Goal: Task Accomplishment & Management: Manage account settings

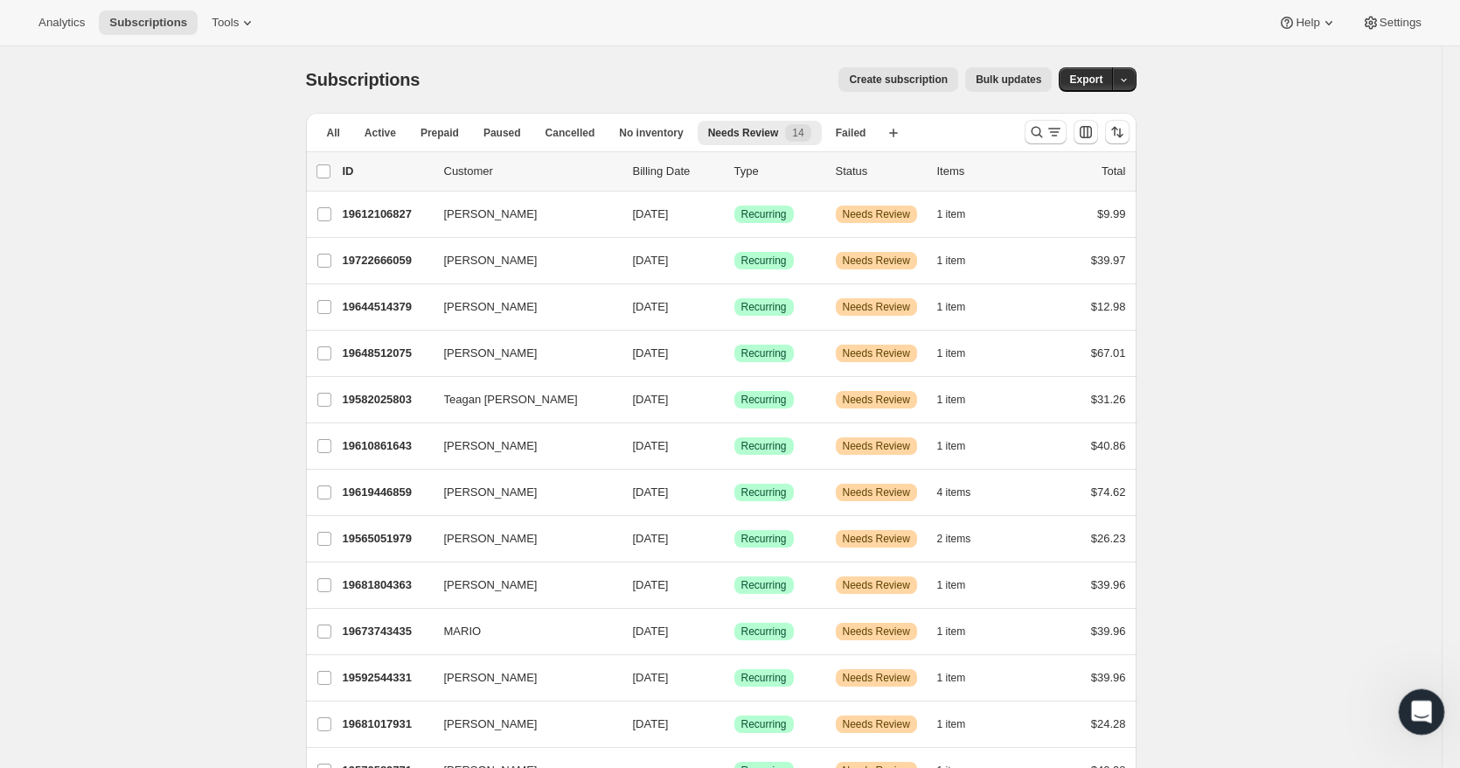
click at [1435, 700] on div "Open Intercom Messenger" at bounding box center [1419, 709] width 58 height 58
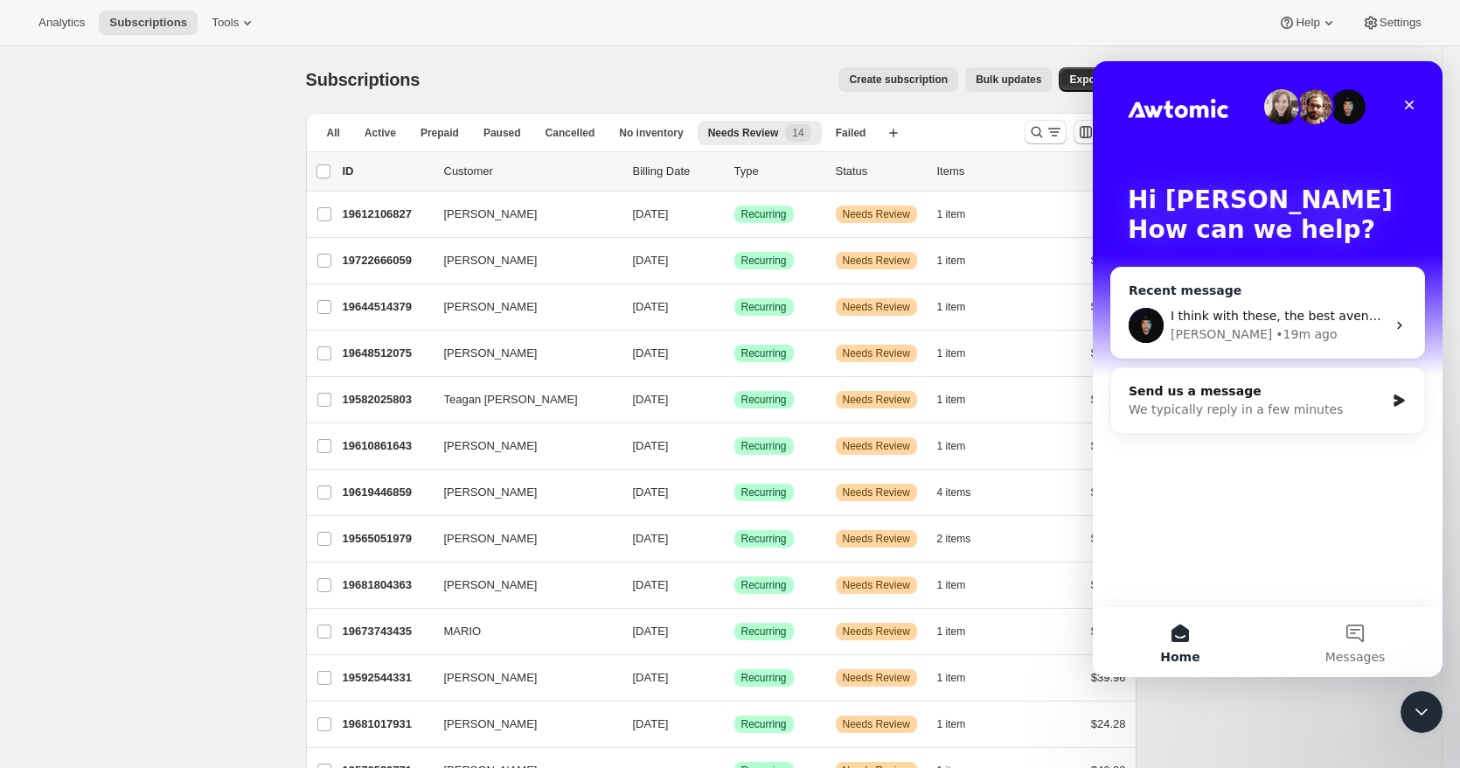
click at [1391, 323] on div "I think with these, the best avenue is simply to retry the order by hitting ord…" at bounding box center [1267, 325] width 313 height 65
click at [1399, 323] on icon "Intercom messenger" at bounding box center [1399, 326] width 4 height 8
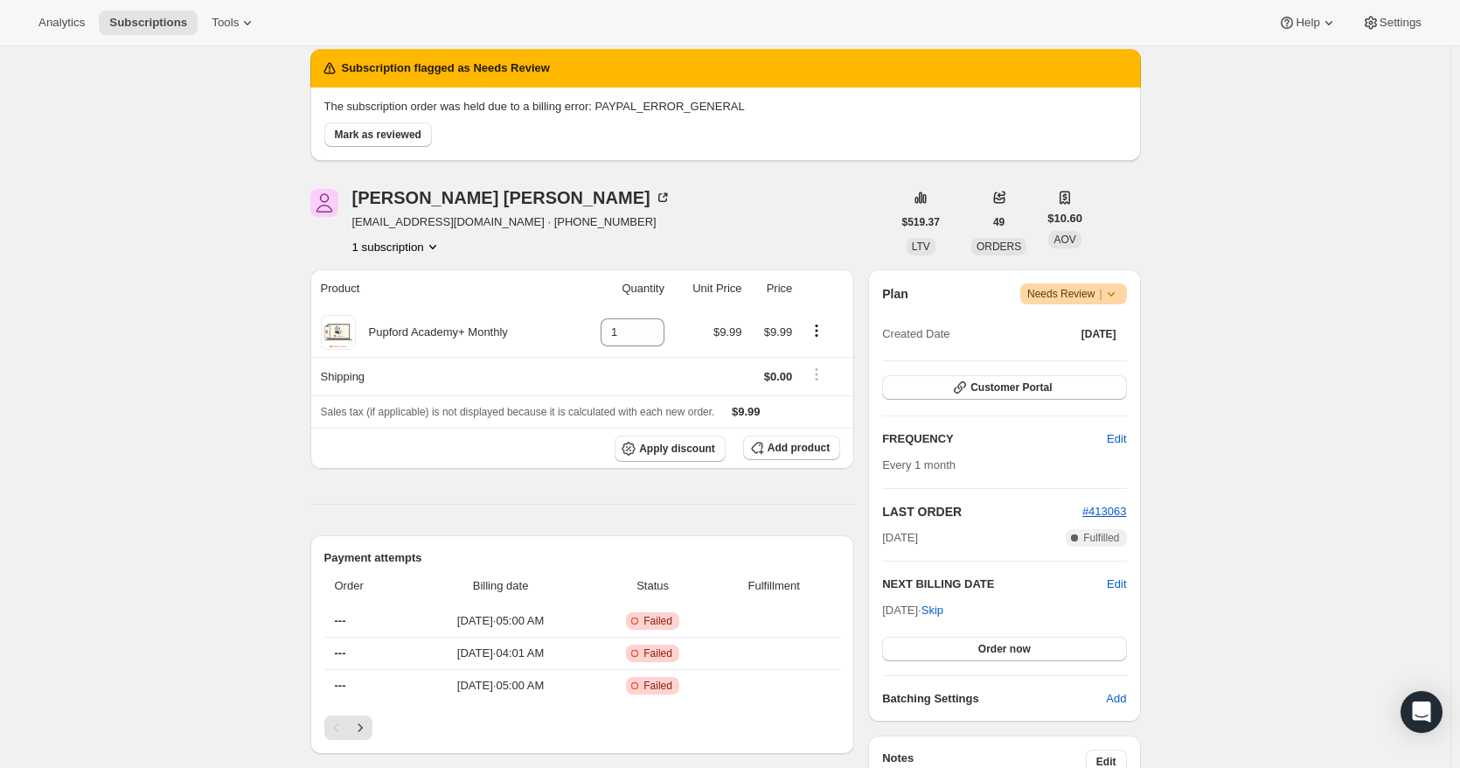
scroll to position [87, 0]
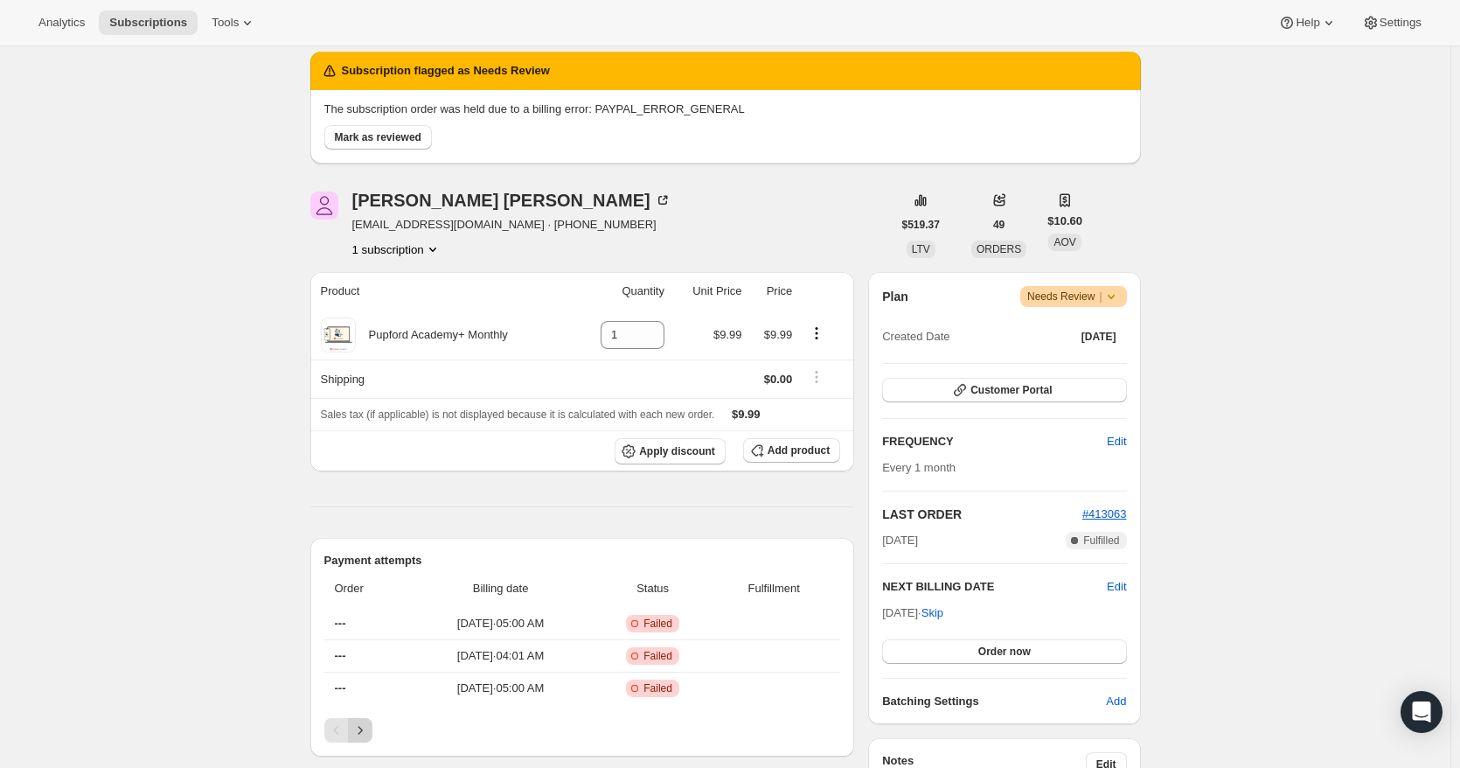
click at [365, 727] on icon "Next" at bounding box center [360, 729] width 17 height 17
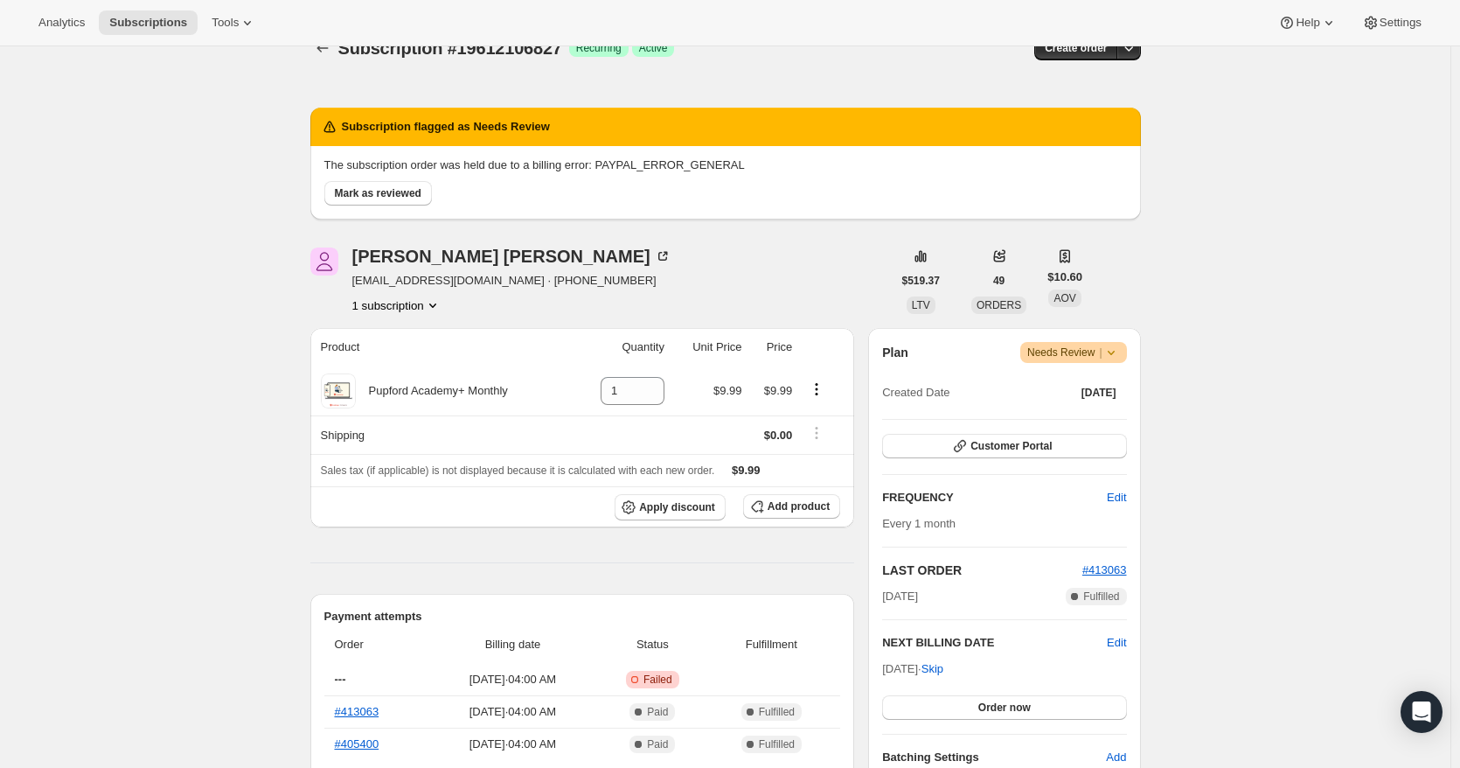
scroll to position [262, 0]
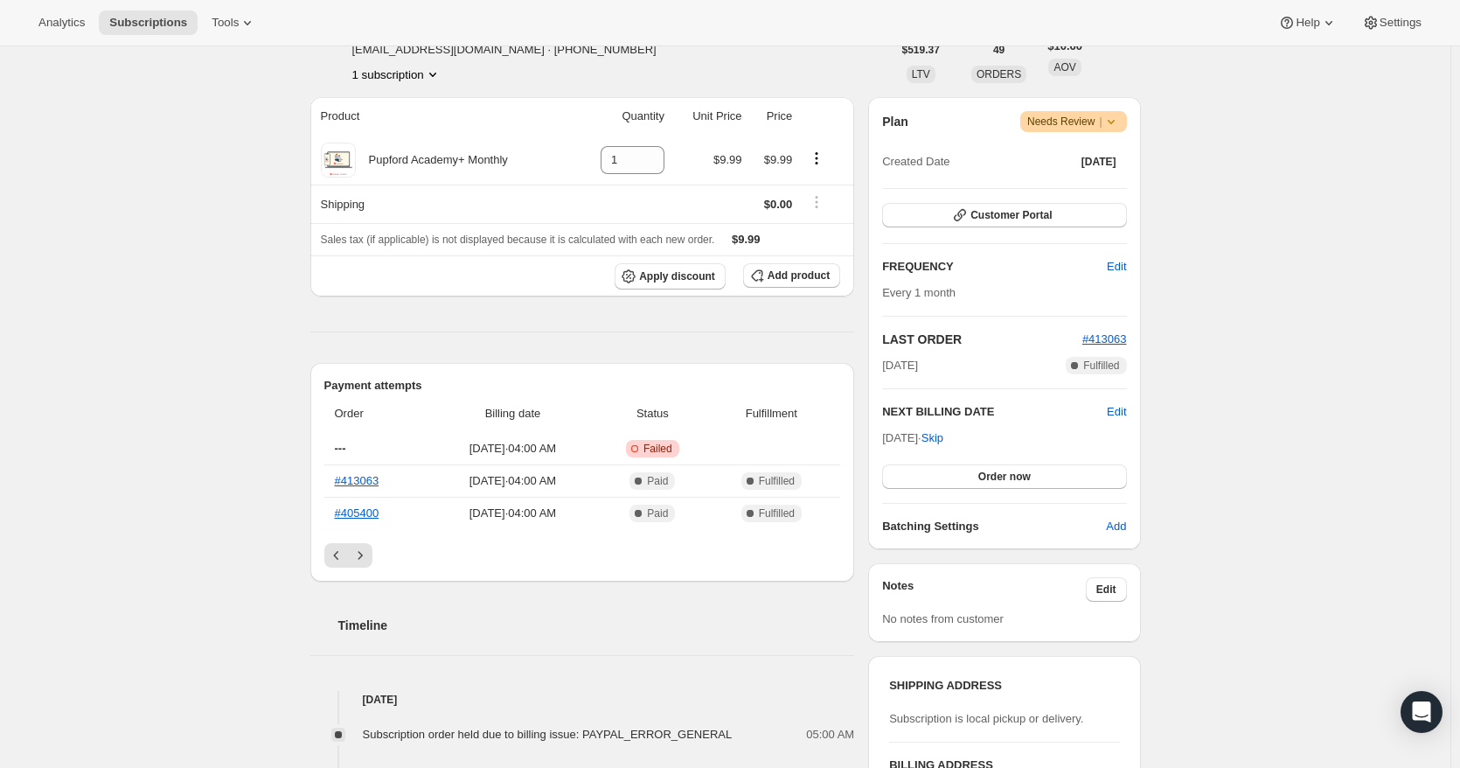
click at [282, 355] on div "Subscription #19612106827. This page is ready Subscription #19612106827 Success…" at bounding box center [725, 534] width 1451 height 1500
click at [357, 551] on icon "Next" at bounding box center [360, 555] width 17 height 17
click at [363, 553] on icon "Next" at bounding box center [360, 555] width 17 height 17
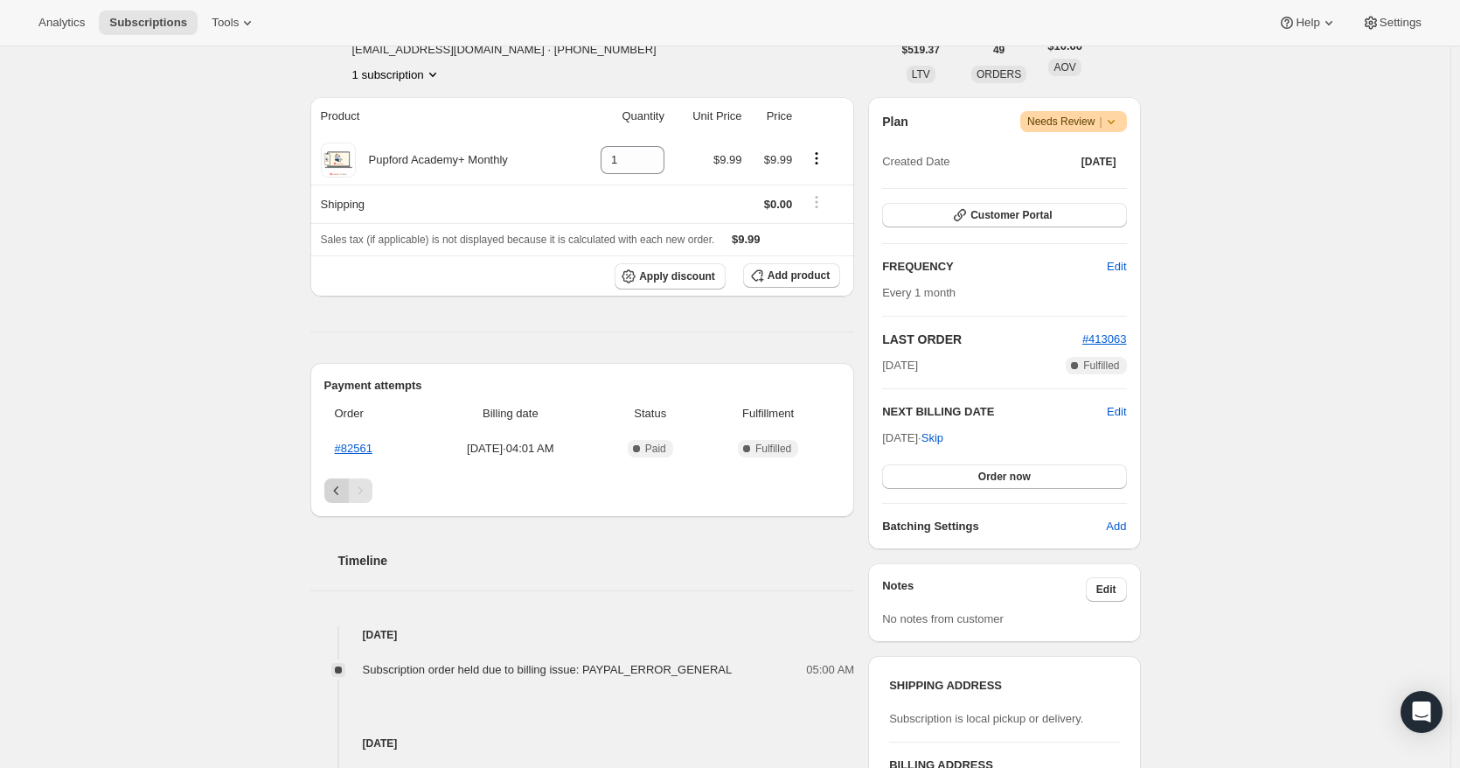
click at [339, 494] on icon "Previous" at bounding box center [336, 490] width 17 height 17
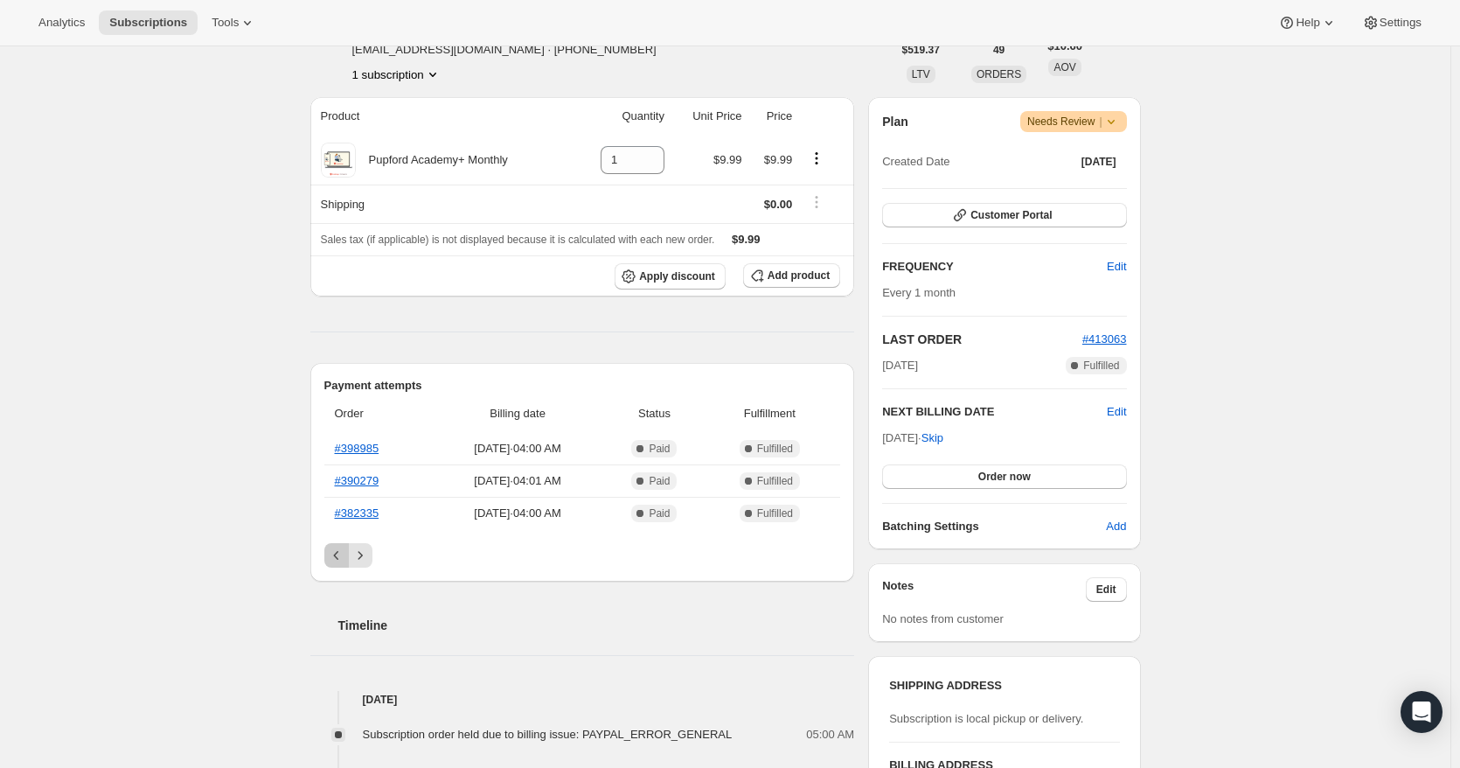
click at [340, 554] on icon "Previous" at bounding box center [336, 555] width 17 height 17
click at [122, 480] on div "Subscription #19612106827. This page is ready Subscription #19612106827 Success…" at bounding box center [725, 534] width 1451 height 1500
click at [364, 550] on icon "Next" at bounding box center [360, 555] width 17 height 17
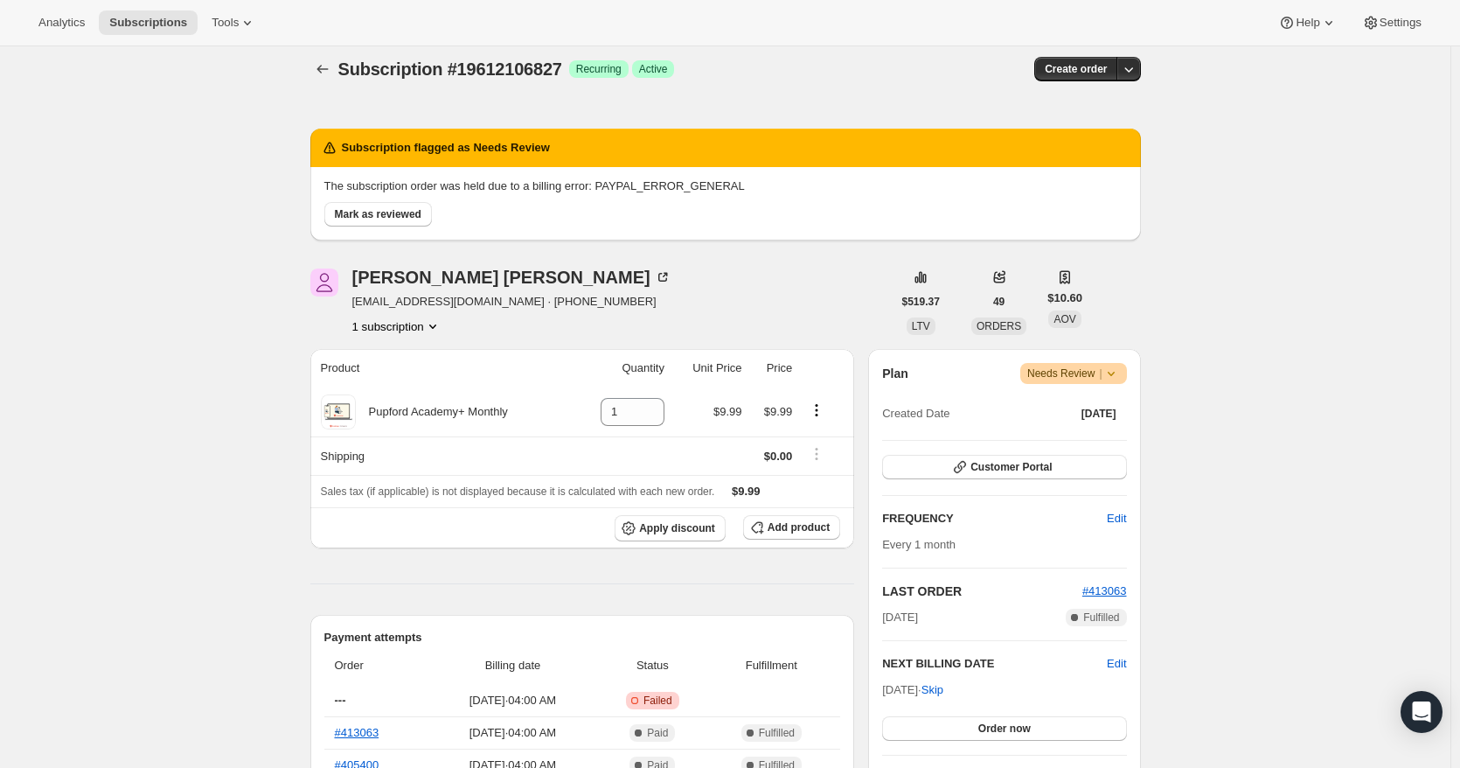
scroll to position [0, 0]
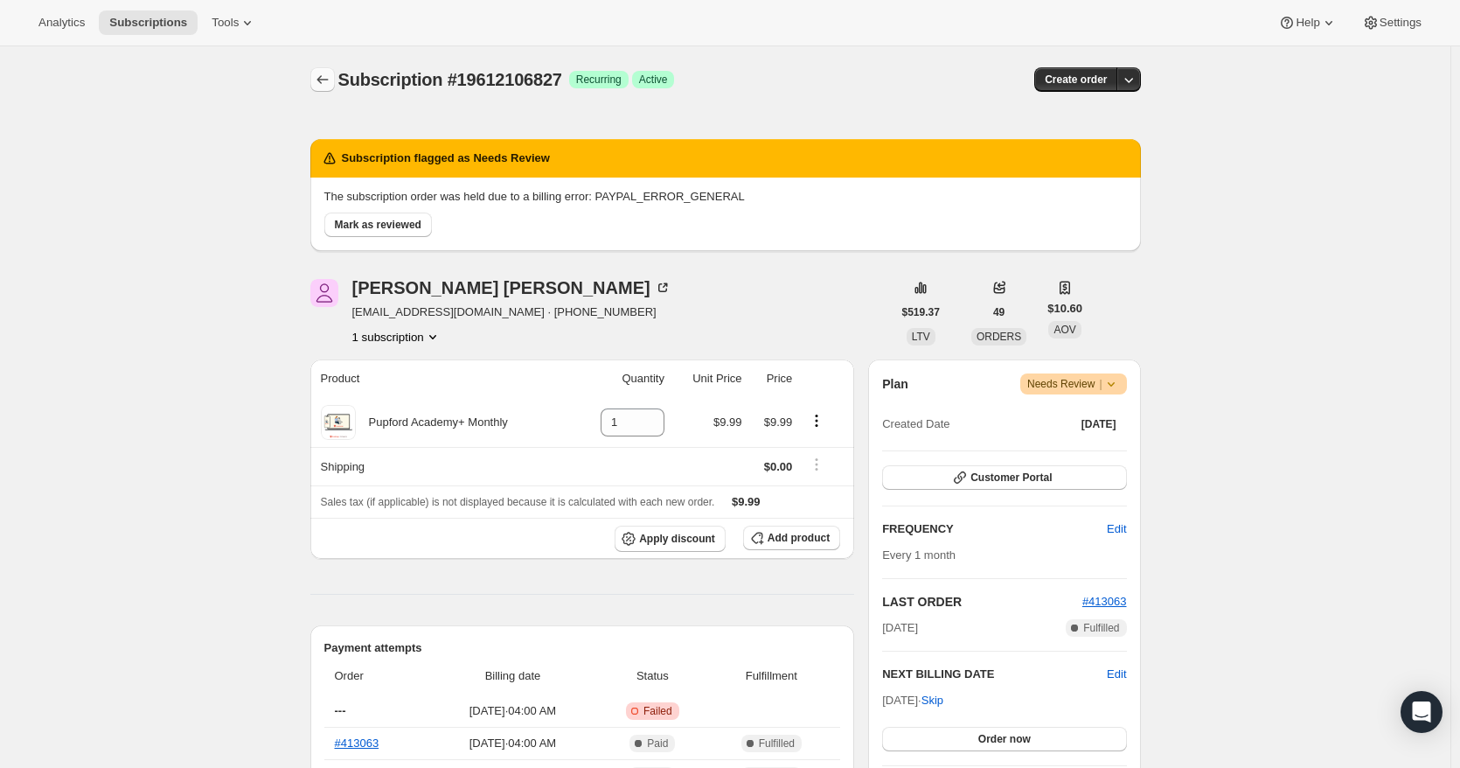
click at [331, 77] on icon "Subscriptions" at bounding box center [322, 79] width 17 height 17
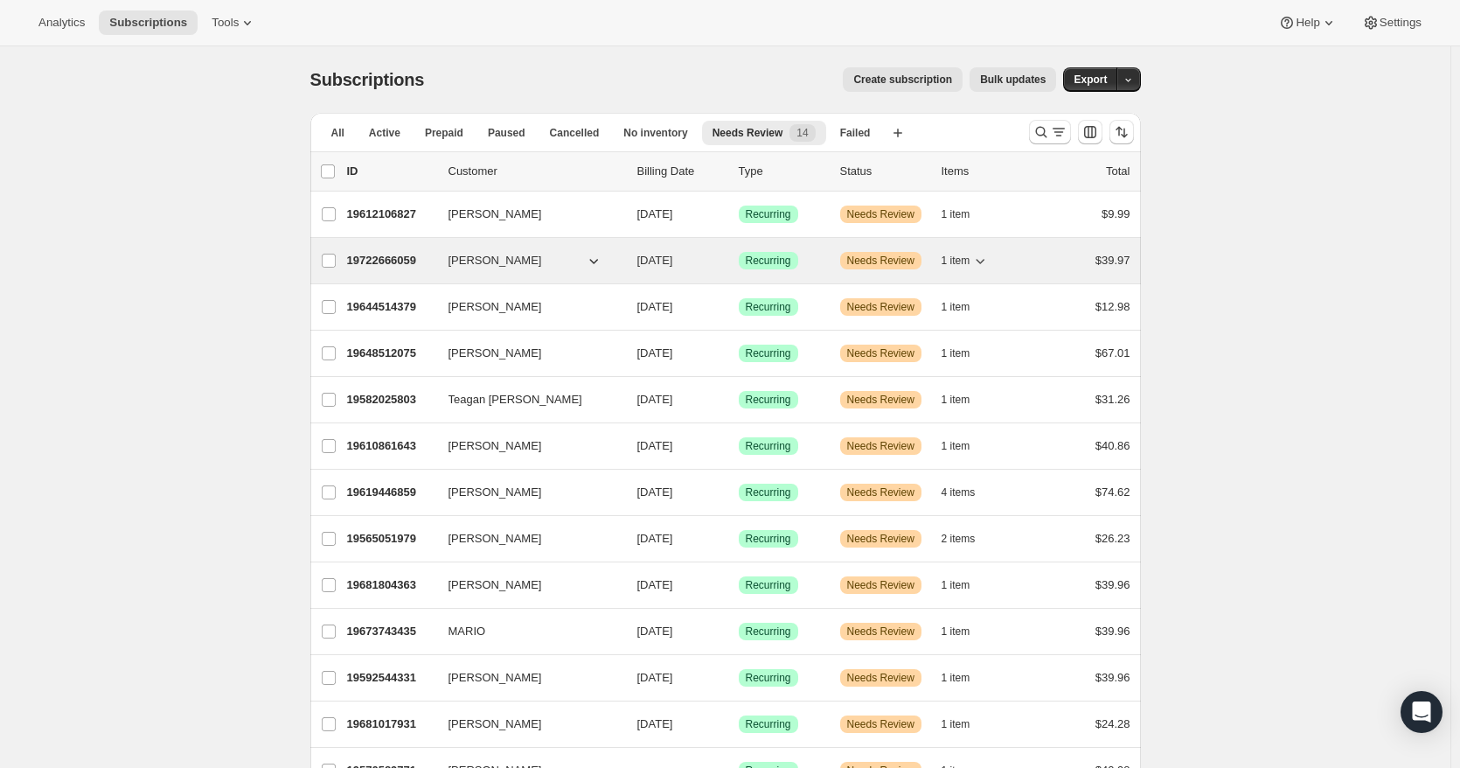
click at [722, 263] on p "[DATE]" at bounding box center [681, 260] width 87 height 17
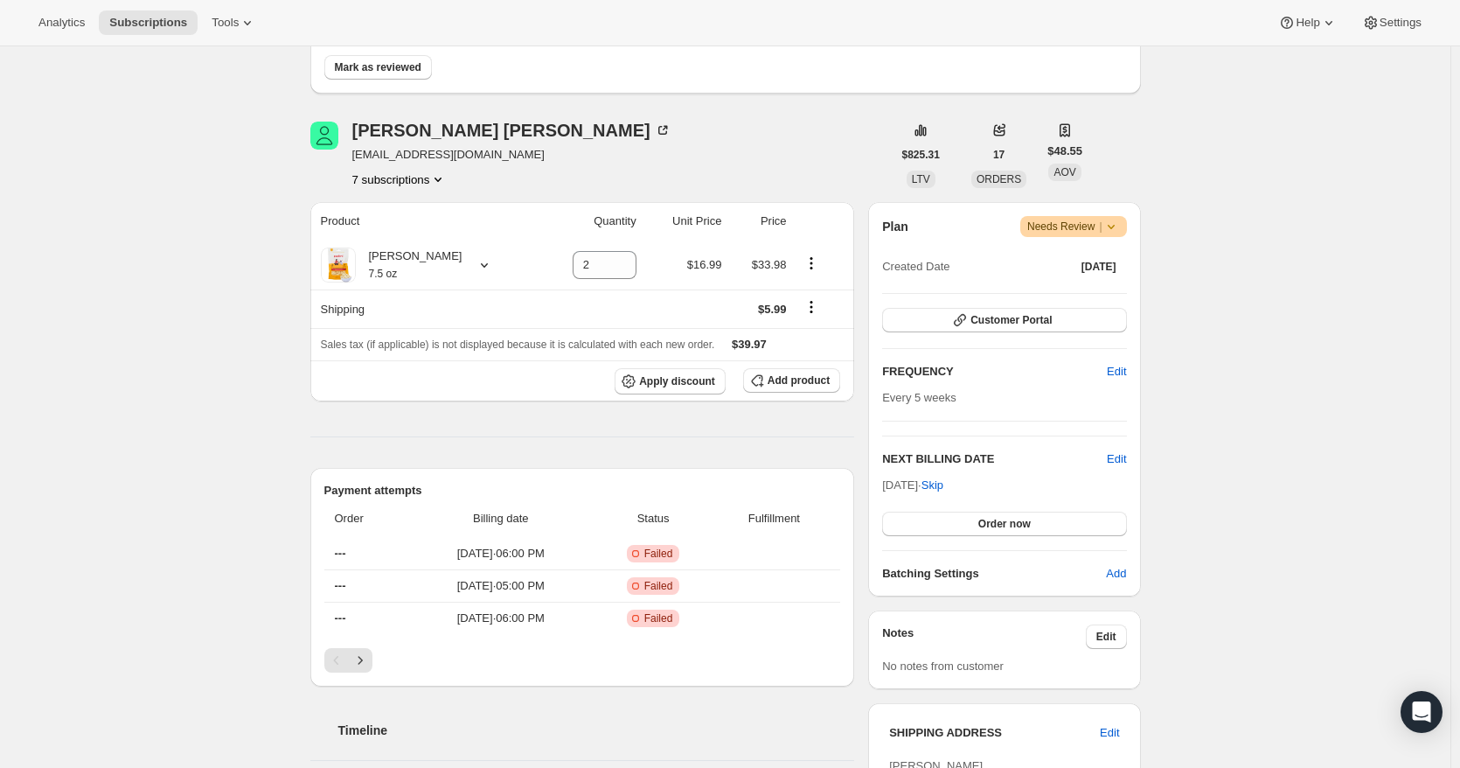
scroll to position [262, 0]
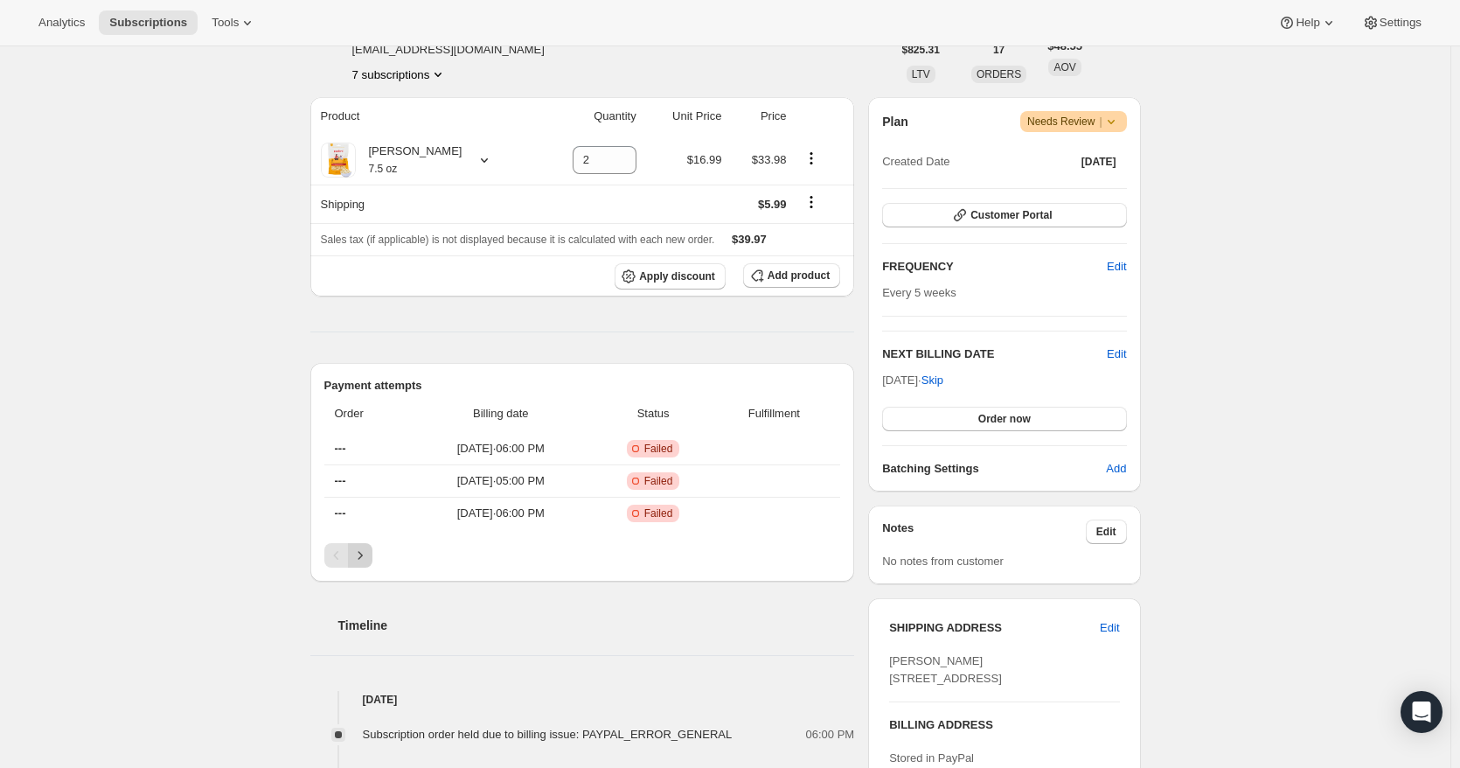
click at [362, 554] on icon "Next" at bounding box center [360, 555] width 4 height 8
click at [364, 550] on icon "Next" at bounding box center [360, 555] width 17 height 17
click at [365, 550] on icon "Next" at bounding box center [360, 555] width 17 height 17
click at [369, 557] on icon "Next" at bounding box center [360, 555] width 17 height 17
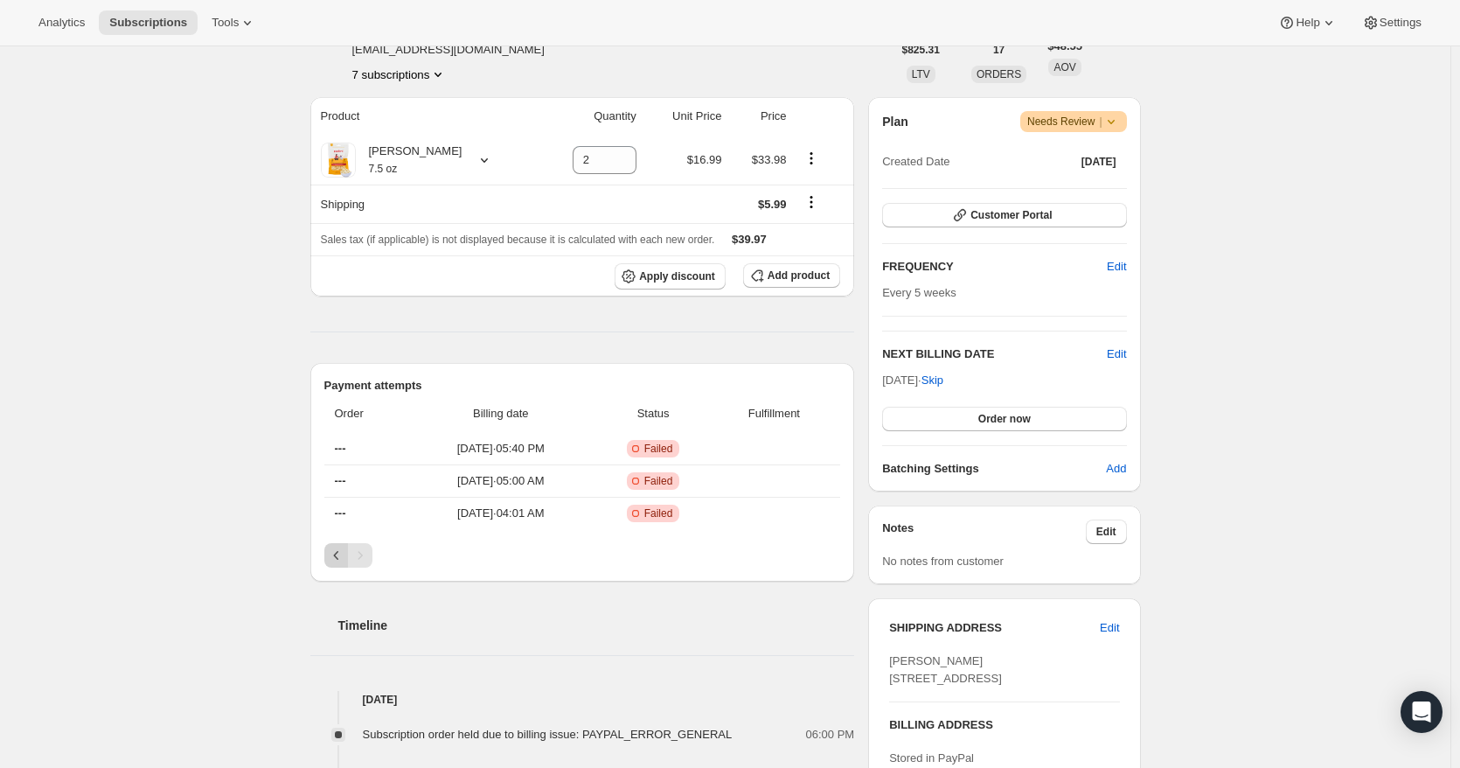
click at [341, 556] on icon "Previous" at bounding box center [336, 555] width 17 height 17
click at [343, 556] on icon "Previous" at bounding box center [336, 555] width 17 height 17
click at [343, 555] on icon "Previous" at bounding box center [336, 555] width 17 height 17
click at [343, 552] on icon "Previous" at bounding box center [336, 555] width 17 height 17
click at [343, 552] on div "Pagination" at bounding box center [336, 555] width 24 height 24
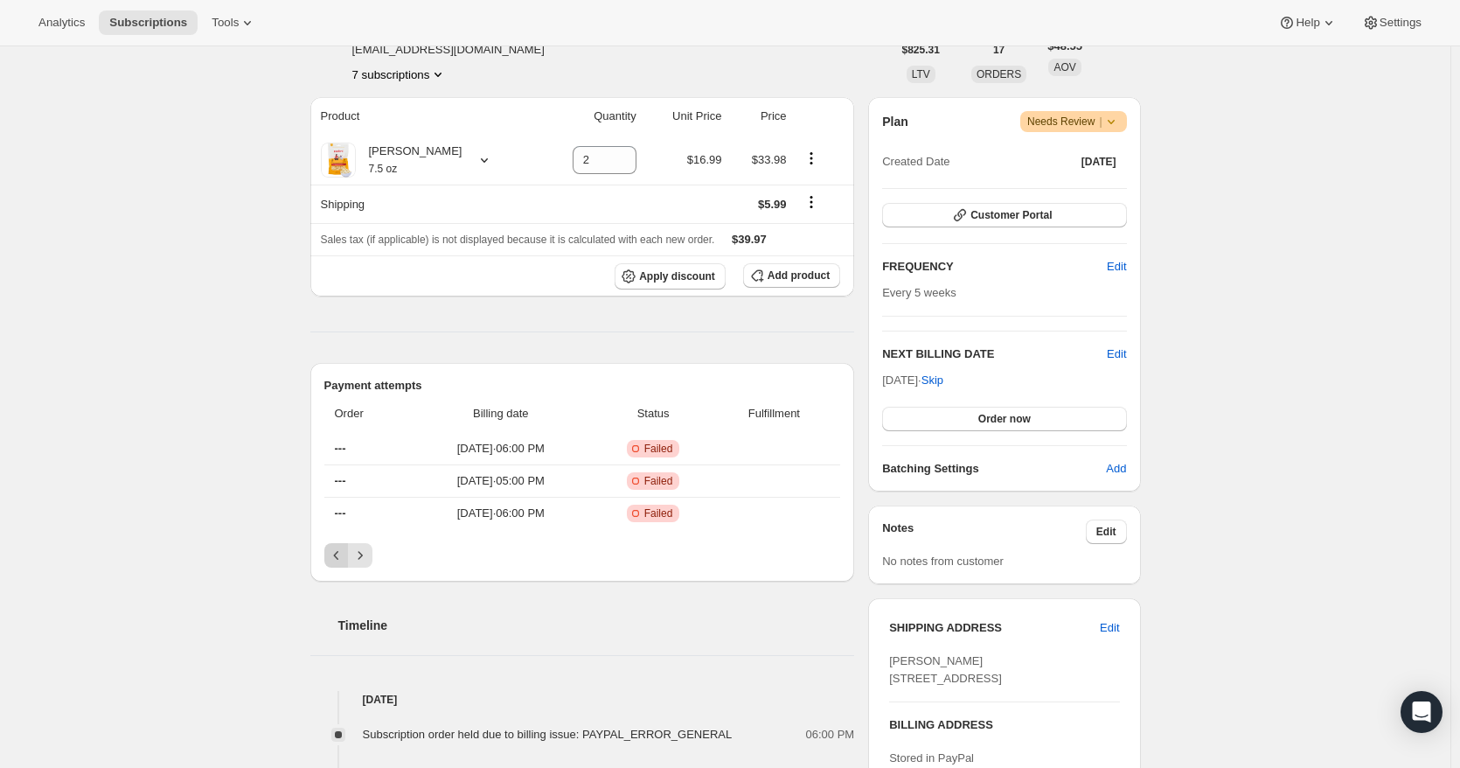
click at [343, 552] on div "Pagination" at bounding box center [336, 555] width 24 height 24
